Goal: Task Accomplishment & Management: Use online tool/utility

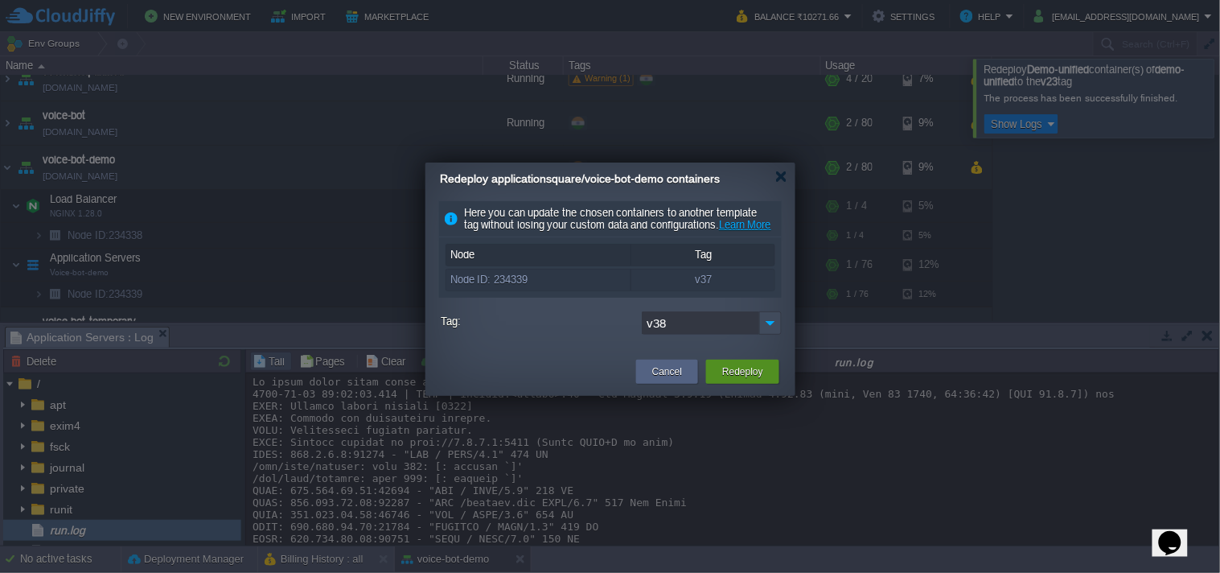
scroll to position [18547, 0]
click at [760, 380] on button "Redeploy" at bounding box center [742, 372] width 41 height 16
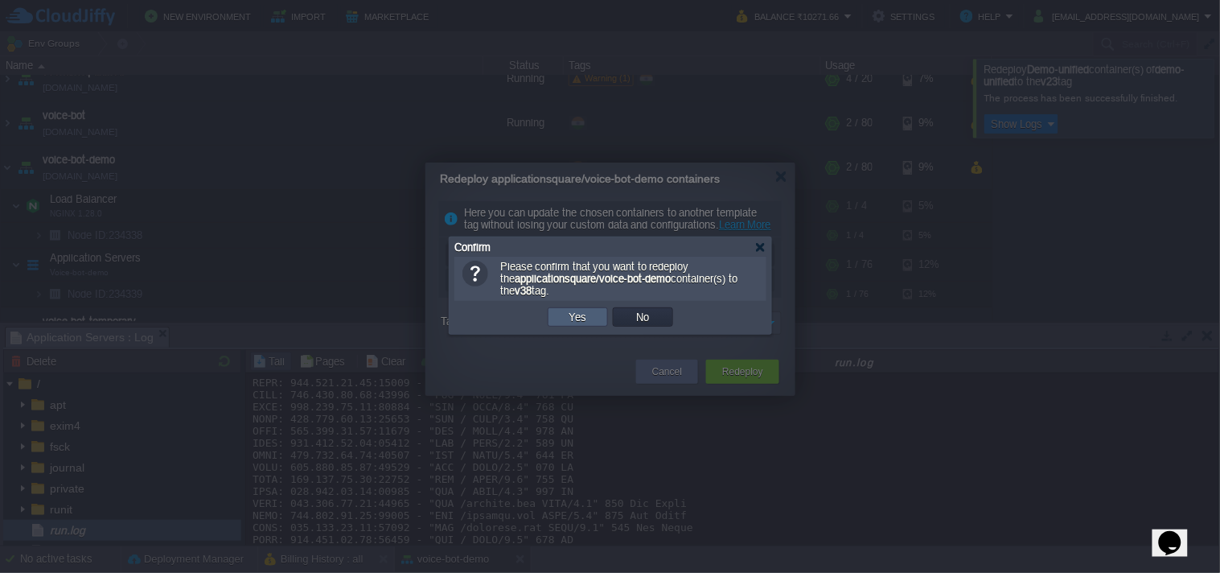
click at [583, 319] on button "Yes" at bounding box center [578, 317] width 27 height 14
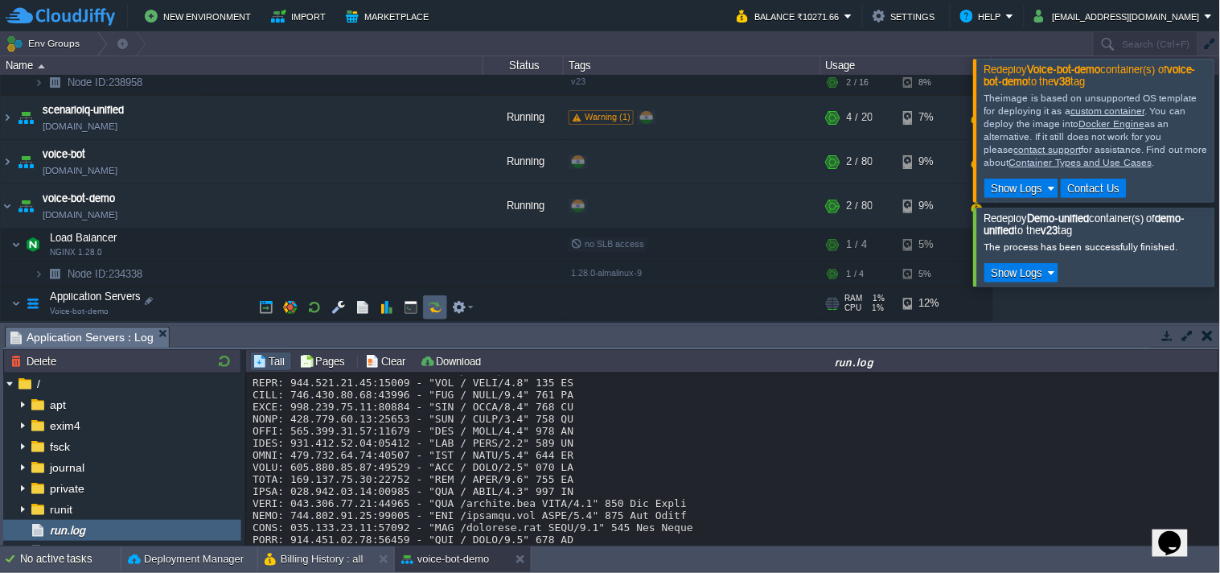
scroll to position [316, 0]
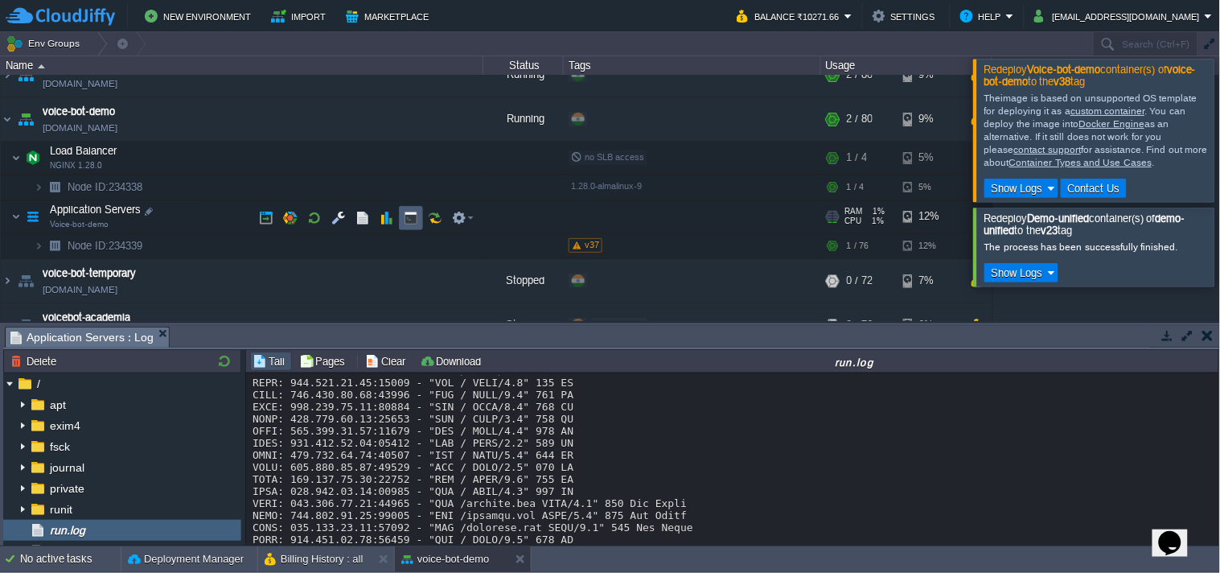
click at [430, 219] on button "button" at bounding box center [435, 218] width 14 height 14
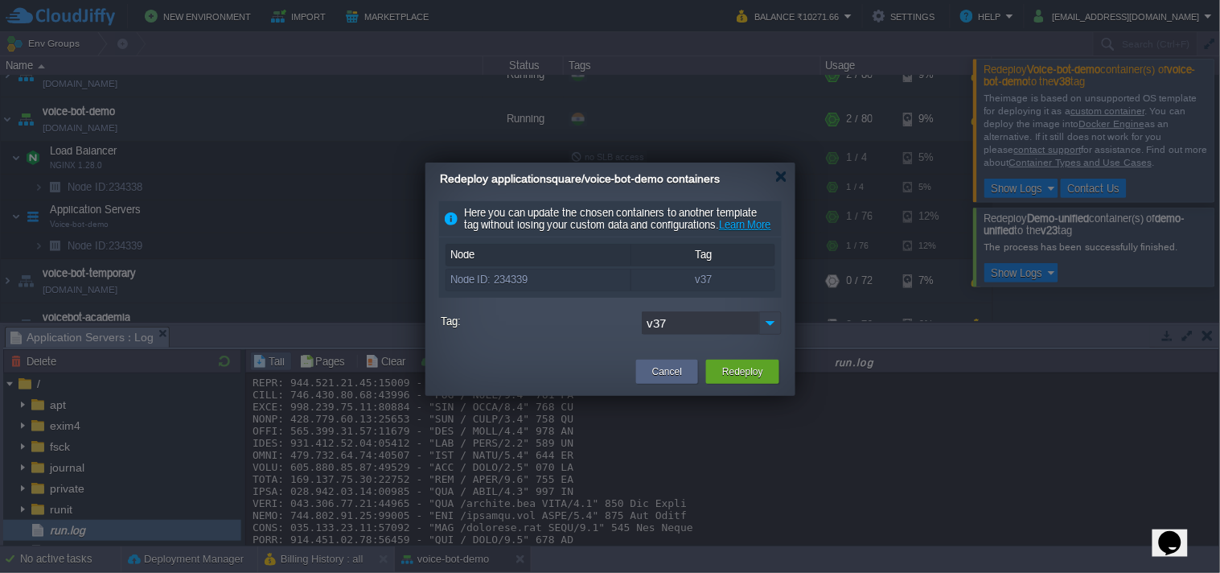
click at [768, 335] on img at bounding box center [770, 322] width 23 height 23
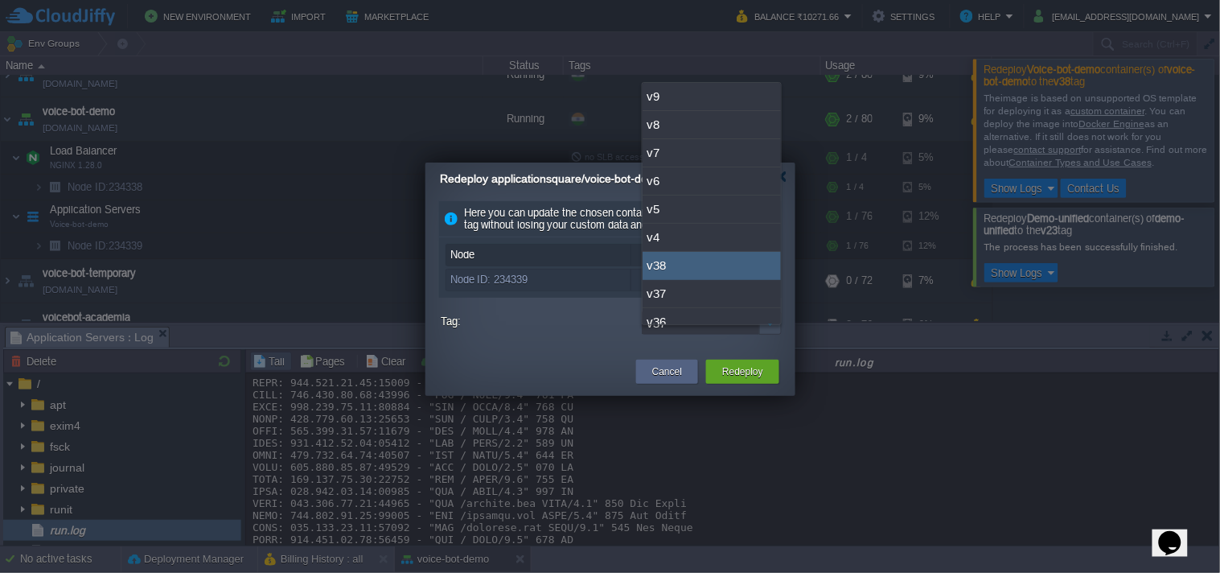
click at [713, 270] on div "v38" at bounding box center [712, 266] width 138 height 28
type input "v38"
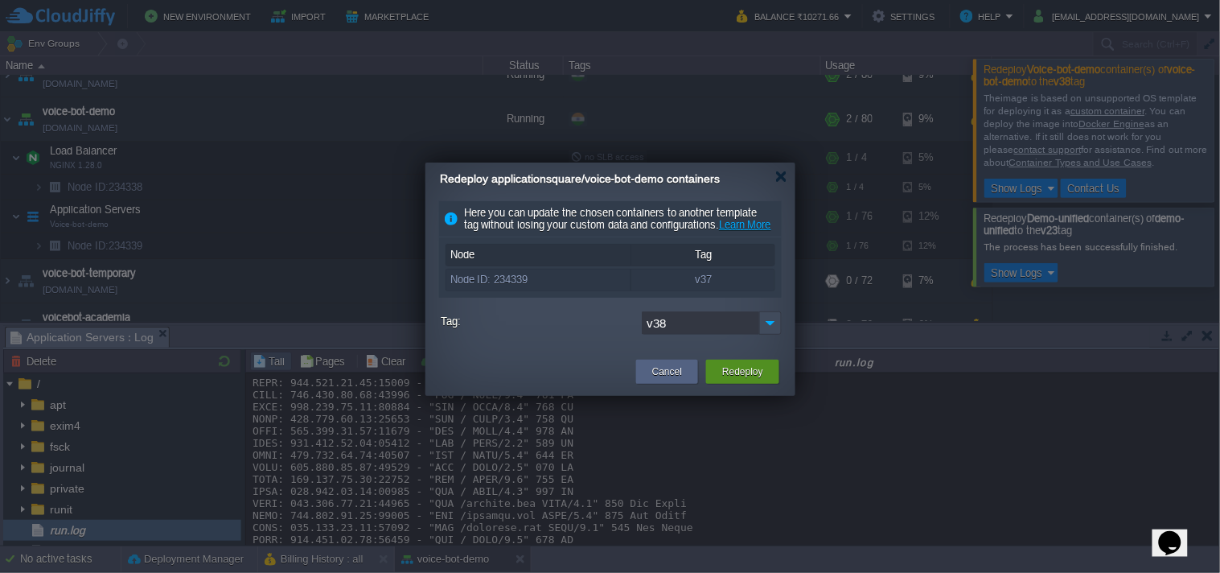
click at [743, 378] on button "Redeploy" at bounding box center [742, 372] width 41 height 16
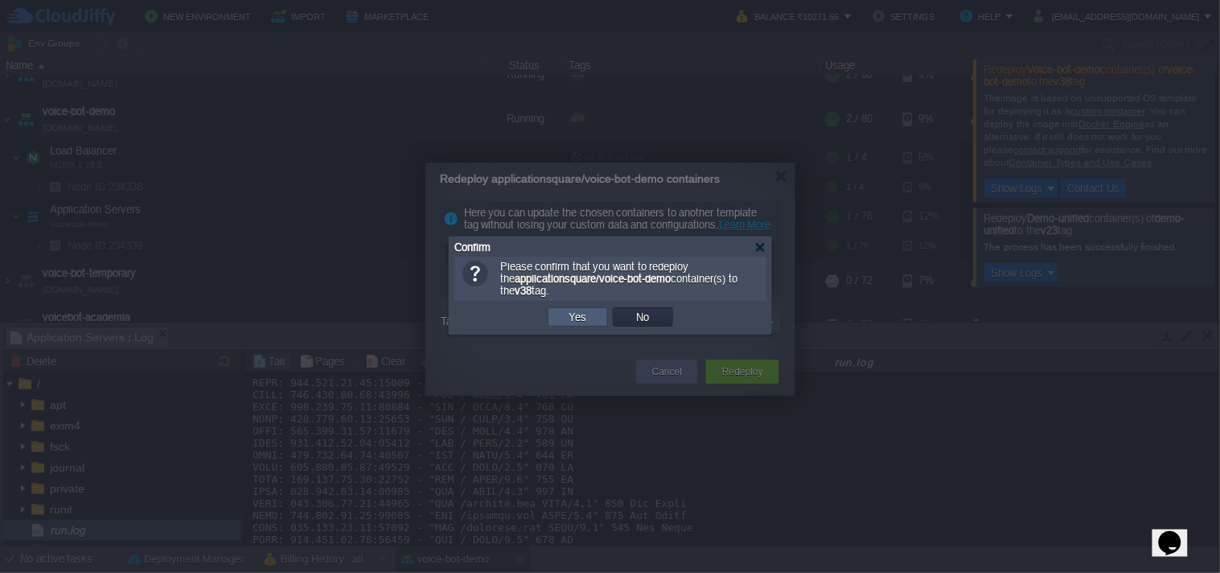
click at [570, 307] on td "Yes" at bounding box center [577, 317] width 65 height 24
click at [574, 319] on button "Yes" at bounding box center [578, 317] width 27 height 14
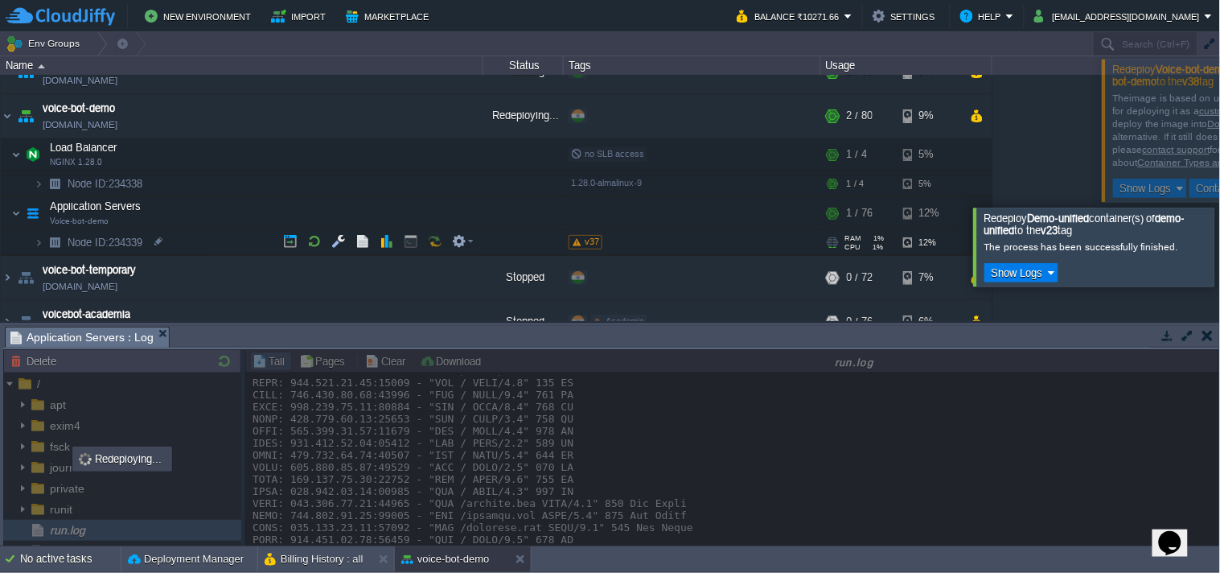
scroll to position [227, 0]
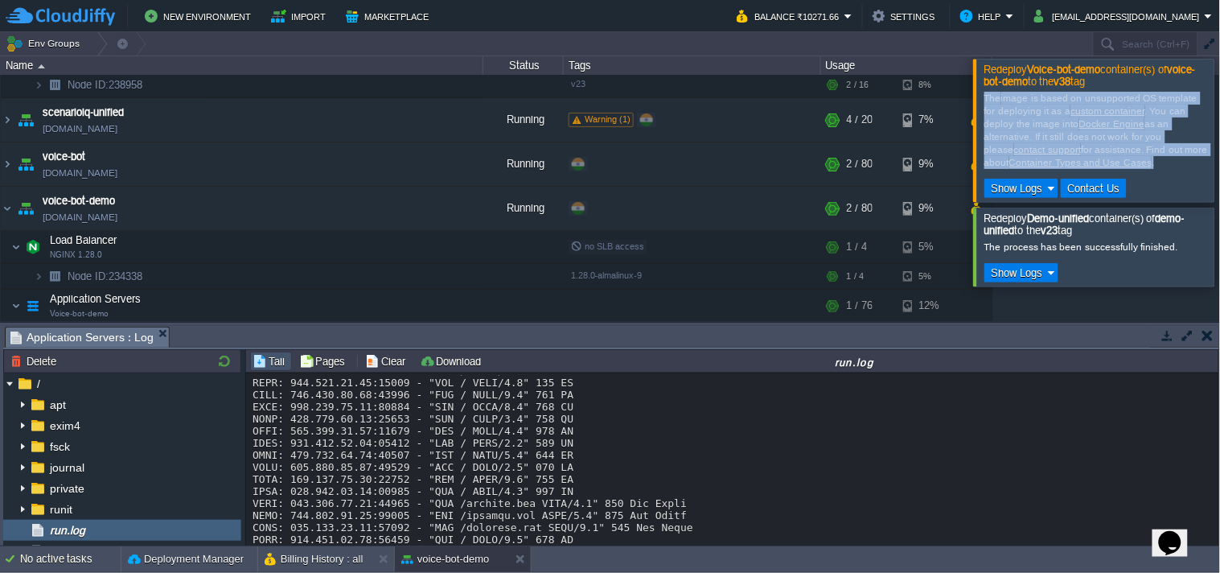
drag, startPoint x: 983, startPoint y: 94, endPoint x: 1054, endPoint y: 173, distance: 106.0
click at [1054, 173] on div "The image is based on unsupported OS template for deploying it as a custom cont…" at bounding box center [1096, 144] width 236 height 113
copy div "The image is based on unsupported OS template for deploying it as a custom cont…"
click at [173, 14] on button "New Environment" at bounding box center [200, 15] width 111 height 19
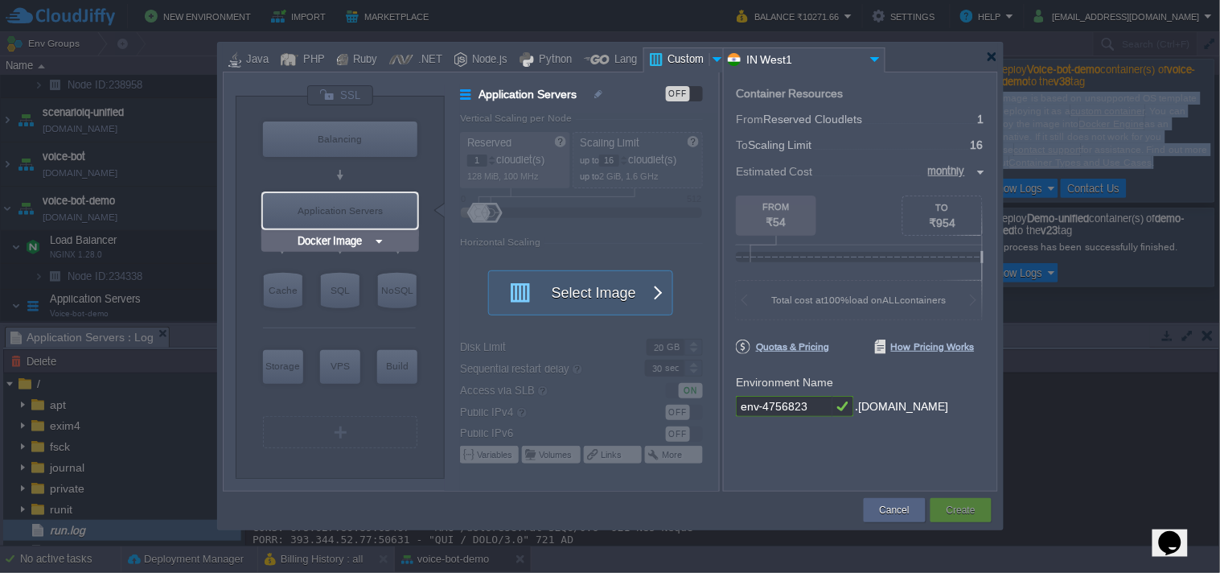
click at [355, 241] on input "Docker Image" at bounding box center [333, 241] width 79 height 16
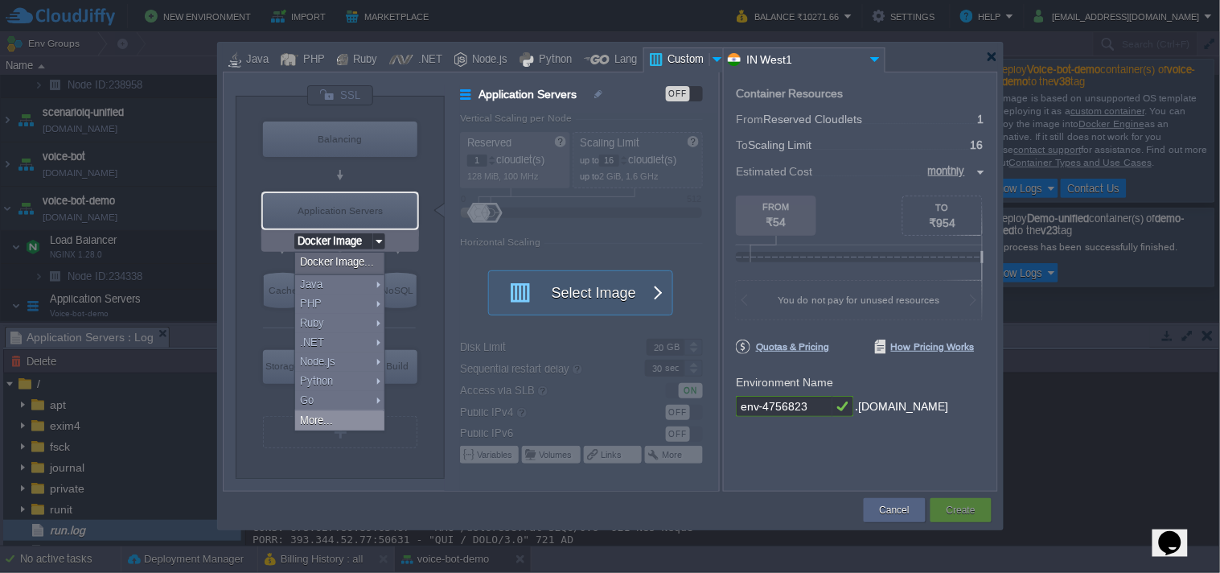
click at [360, 422] on div "More..." at bounding box center [339, 420] width 89 height 19
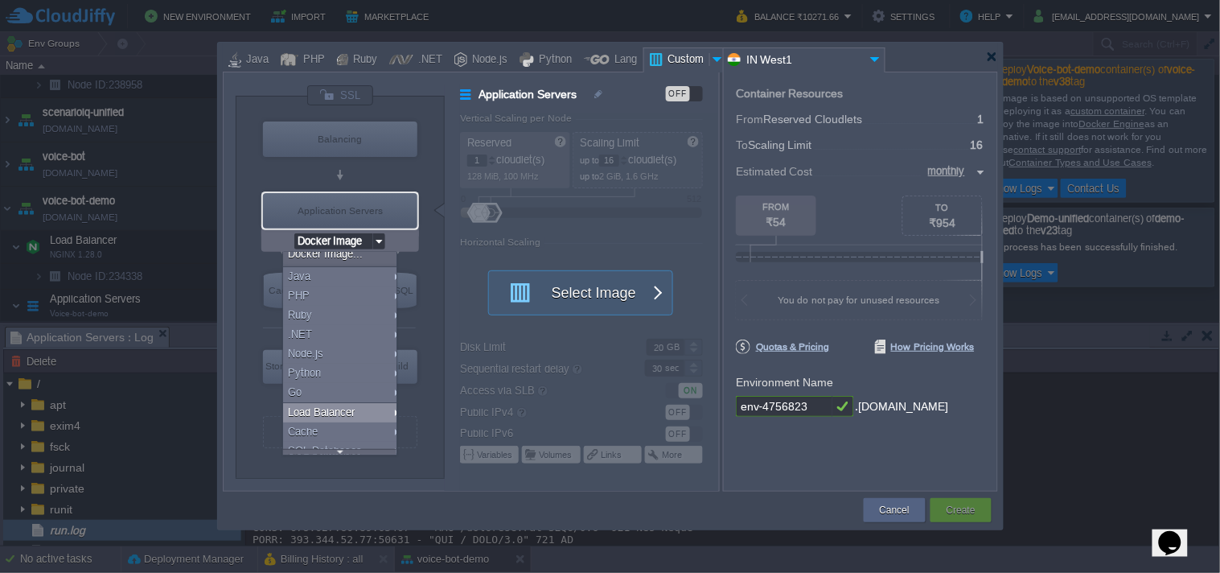
scroll to position [0, 0]
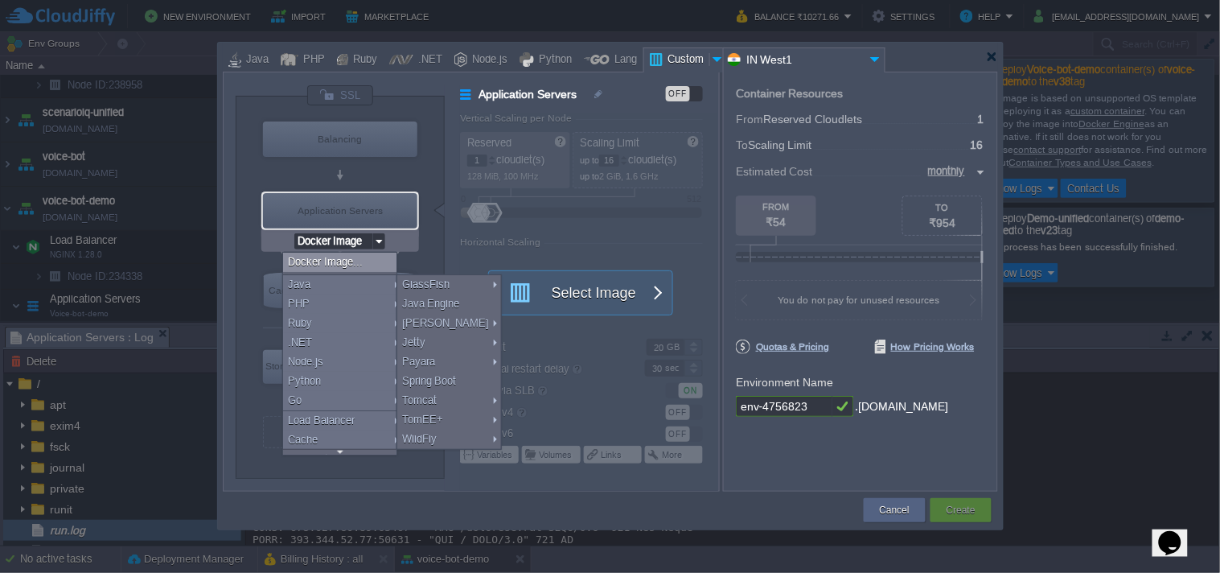
click at [351, 265] on div "Docker Image..." at bounding box center [342, 262] width 119 height 19
